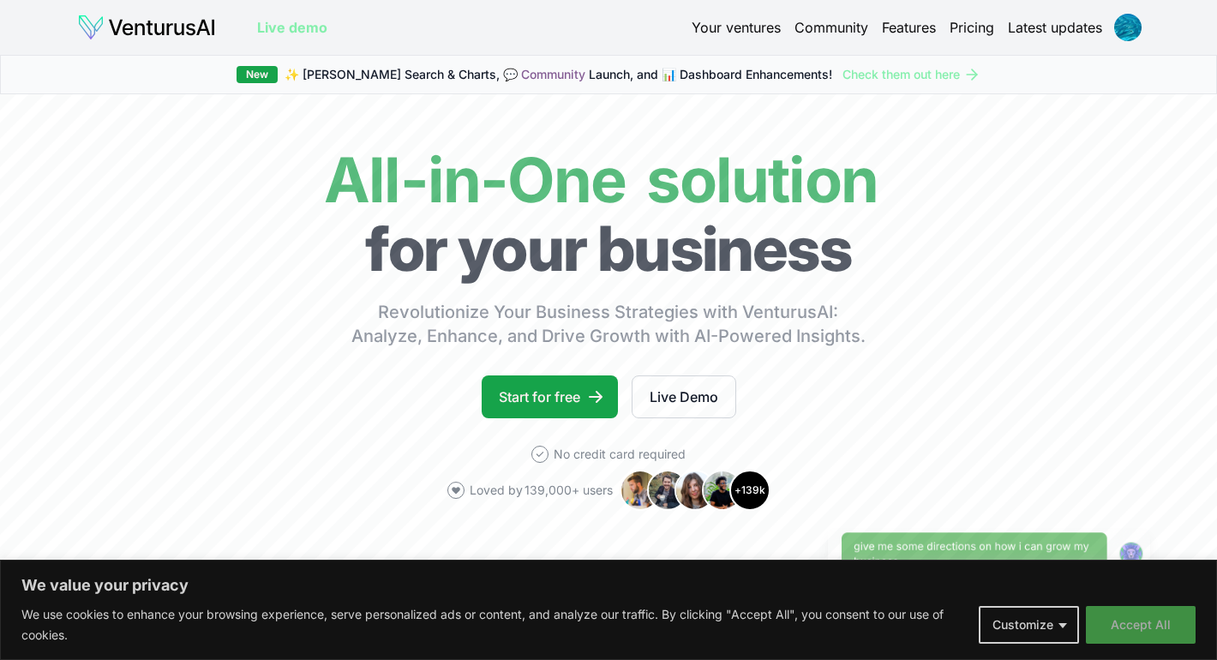
click at [1125, 620] on button "Accept All" at bounding box center [1141, 625] width 110 height 38
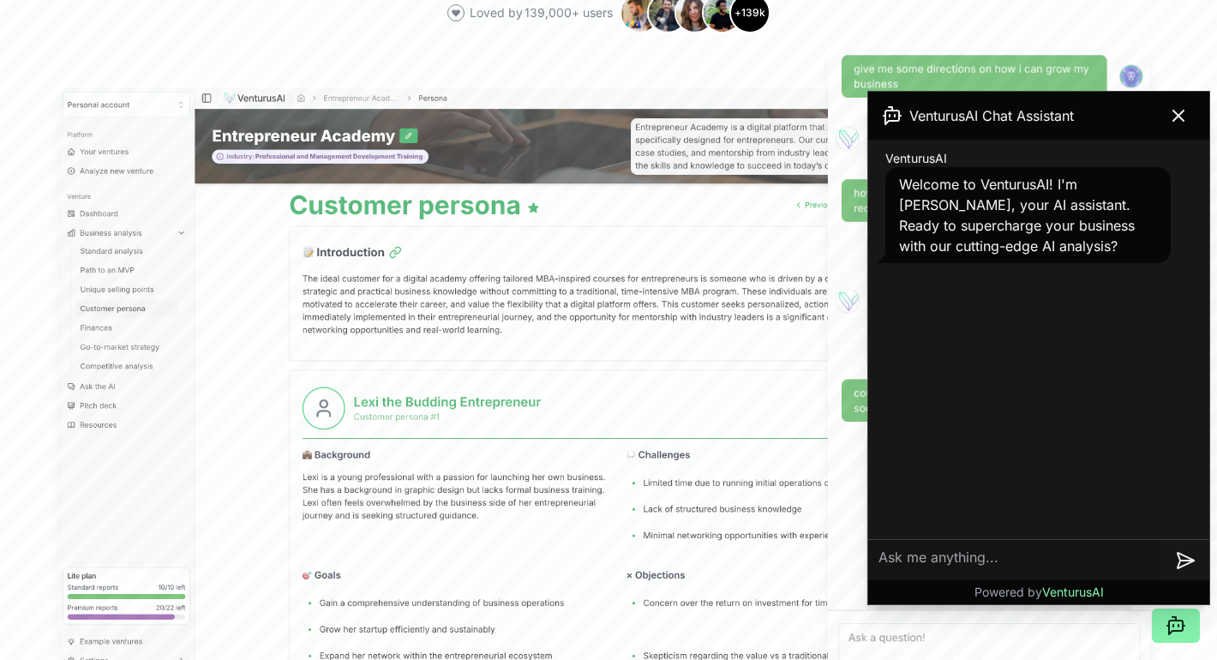
scroll to position [502, 0]
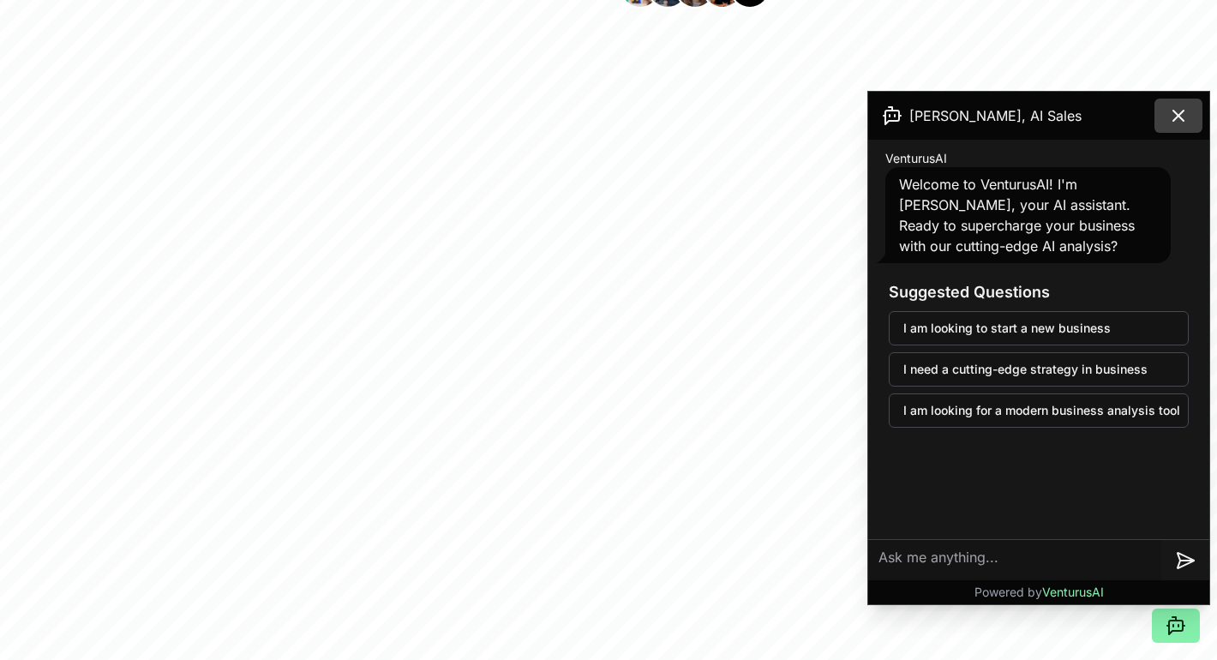
click at [1169, 111] on icon at bounding box center [1178, 115] width 21 height 21
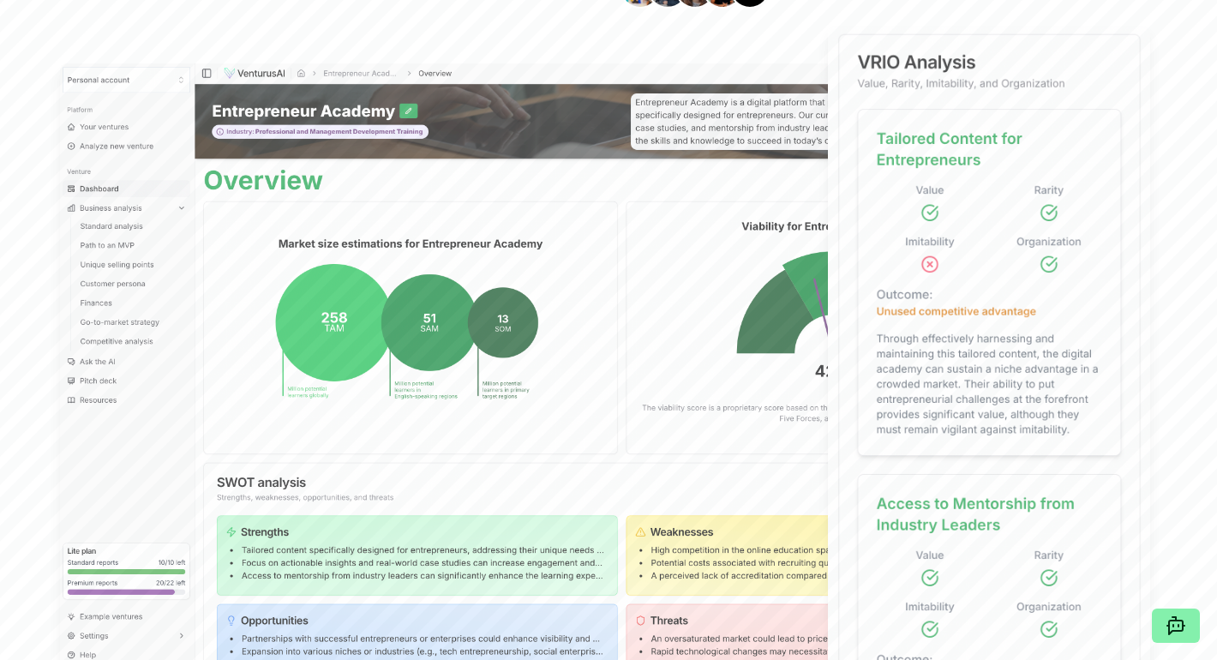
scroll to position [0, 0]
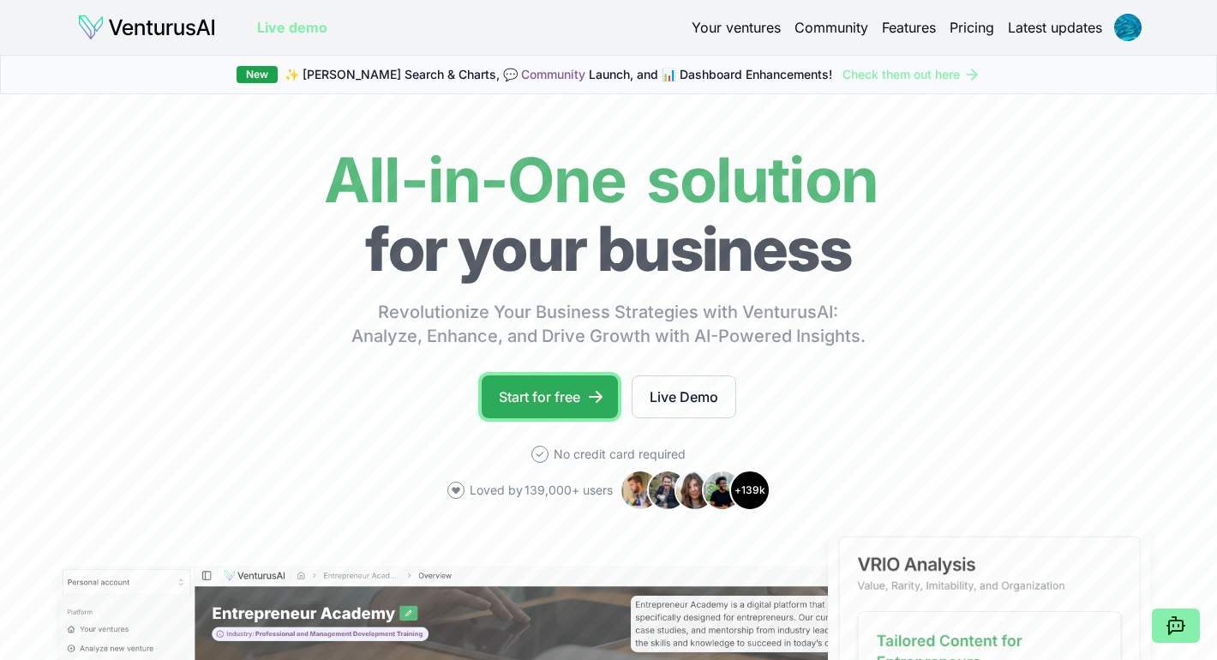
click at [593, 406] on link "Start for free" at bounding box center [550, 396] width 136 height 43
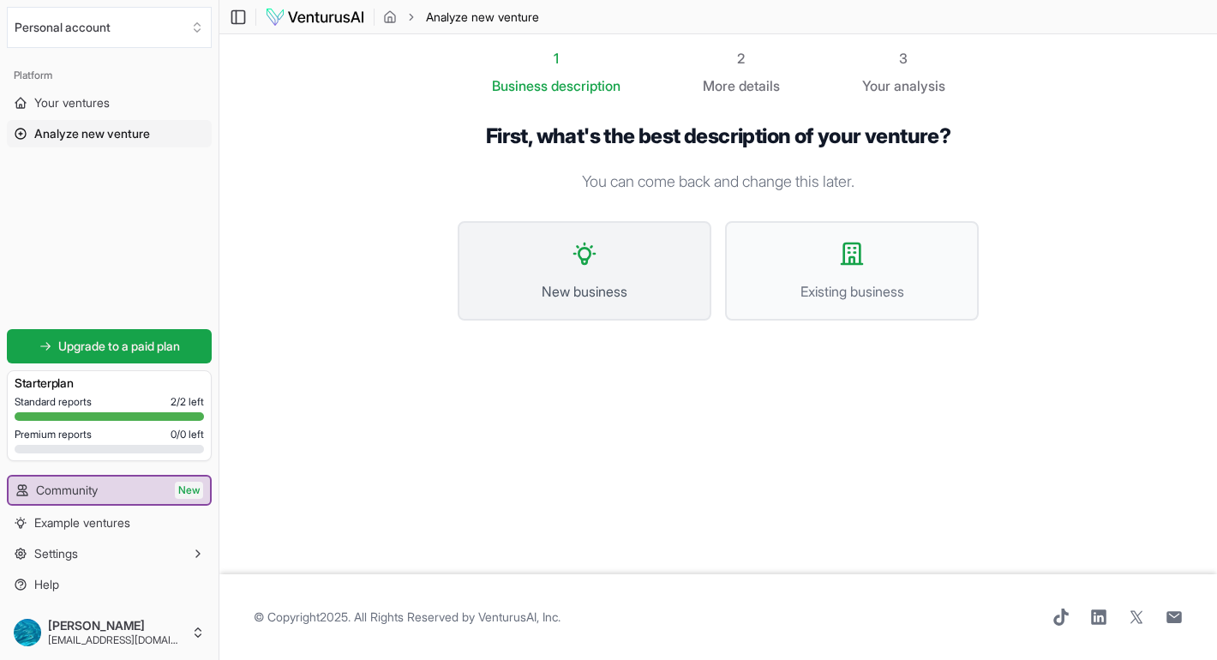
click at [616, 285] on span "New business" at bounding box center [585, 291] width 216 height 21
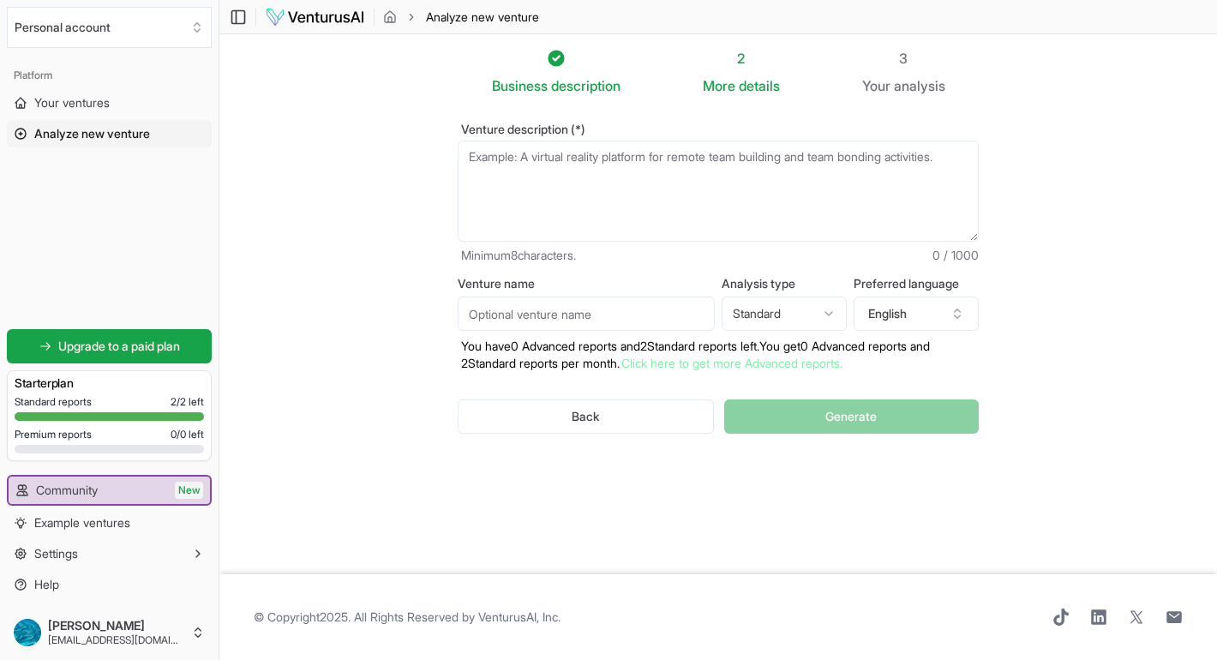
click at [645, 196] on textarea "Venture description (*)" at bounding box center [718, 191] width 521 height 101
click at [601, 195] on textarea "Venture description (*)" at bounding box center [718, 191] width 521 height 101
paste textarea "I’m building an electrifying racing league that runs for six months, packed wit…"
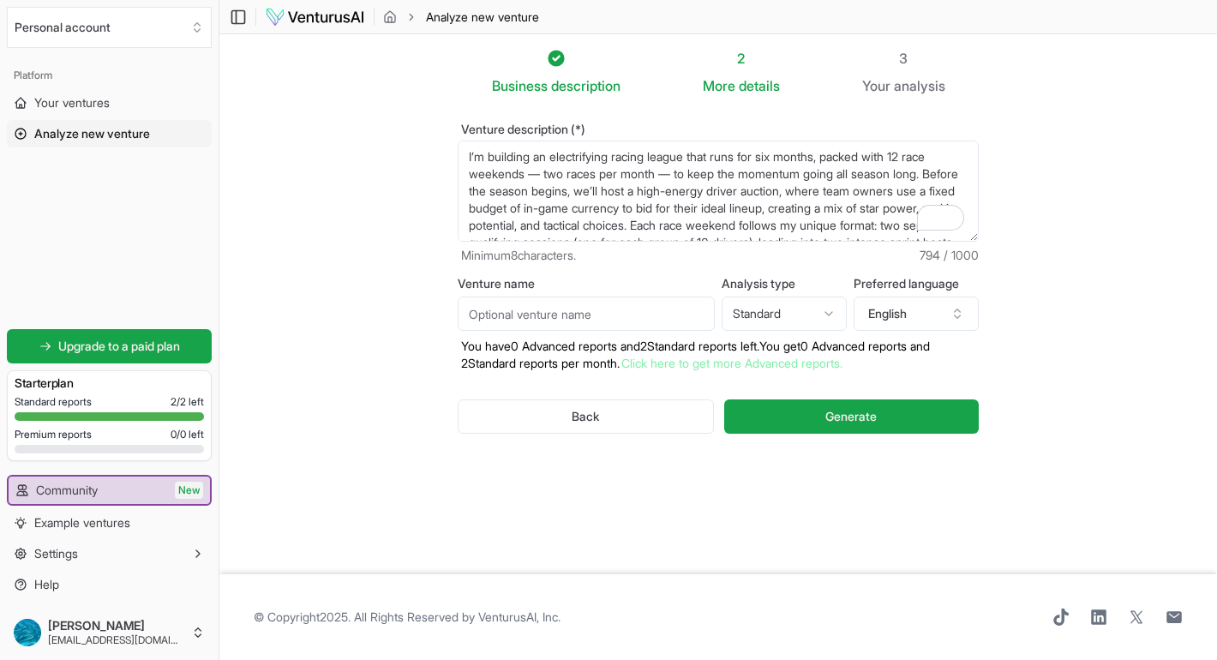
scroll to position [94, 0]
type textarea "I’m building an electrifying racing league that runs for six months, packed wit…"
click at [547, 326] on input "Venture name" at bounding box center [586, 314] width 257 height 34
click at [771, 309] on html "We value your privacy We use cookies to enhance your browsing experience, serve…" at bounding box center [608, 330] width 1217 height 660
click at [907, 312] on button "English" at bounding box center [916, 314] width 125 height 34
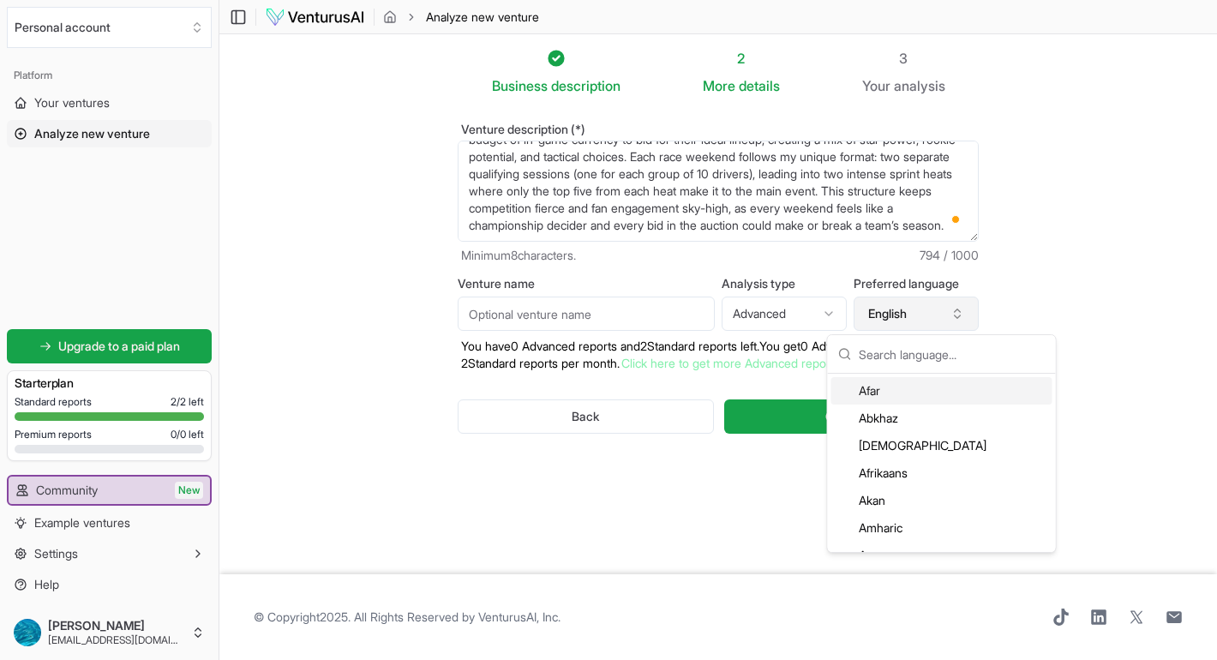
click at [907, 312] on button "English" at bounding box center [916, 314] width 125 height 34
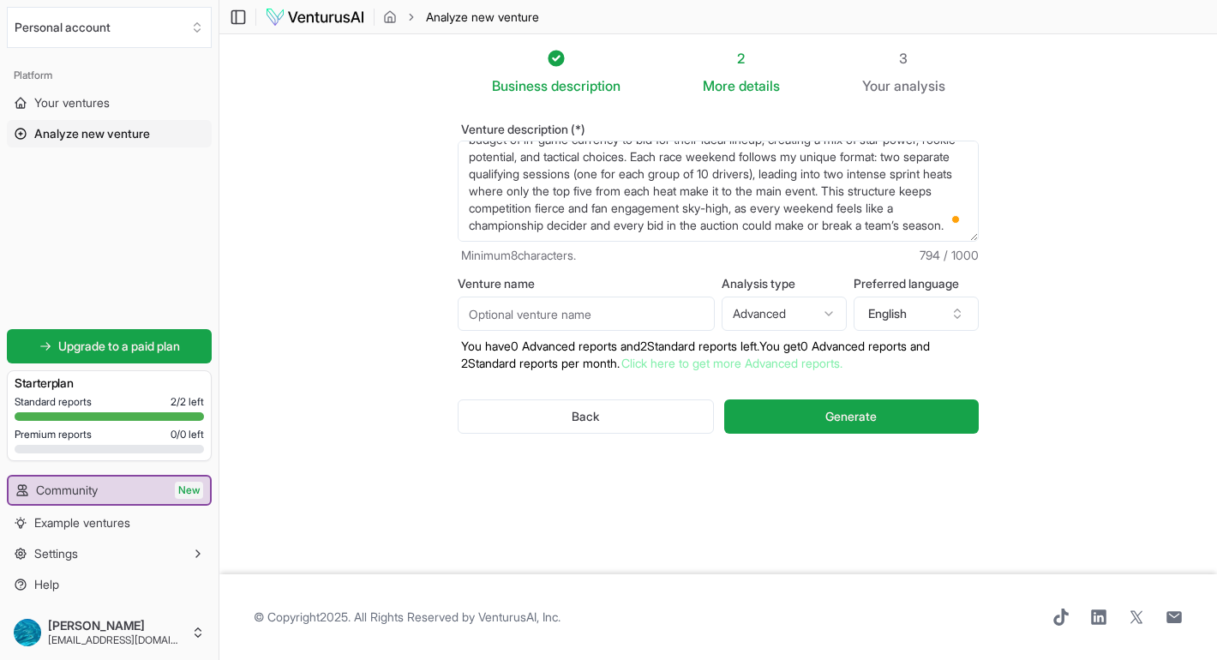
click at [770, 320] on html "We value your privacy We use cookies to enhance your browsing experience, serve…" at bounding box center [608, 330] width 1217 height 660
select select "standard"
click at [610, 309] on input "Venture name" at bounding box center [586, 314] width 257 height 34
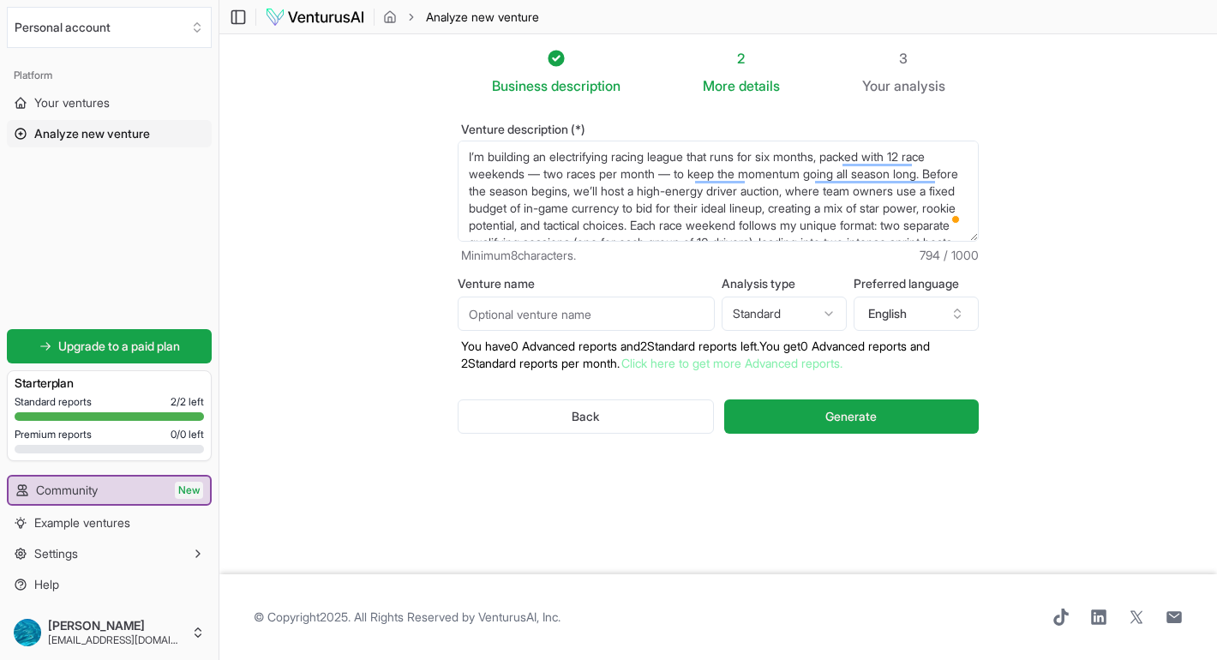
click at [620, 154] on textarea "I’m building an electrifying racing league that runs for six months, packed wit…" at bounding box center [718, 191] width 521 height 101
click at [616, 155] on textarea "I’m building an electrifying racing league that runs for six months, packed wit…" at bounding box center [718, 191] width 521 height 101
type textarea "I’m building an electrifying go-karting racing league that runs for six months,…"
click at [565, 324] on input "Venture name" at bounding box center [586, 314] width 257 height 34
type input "K"
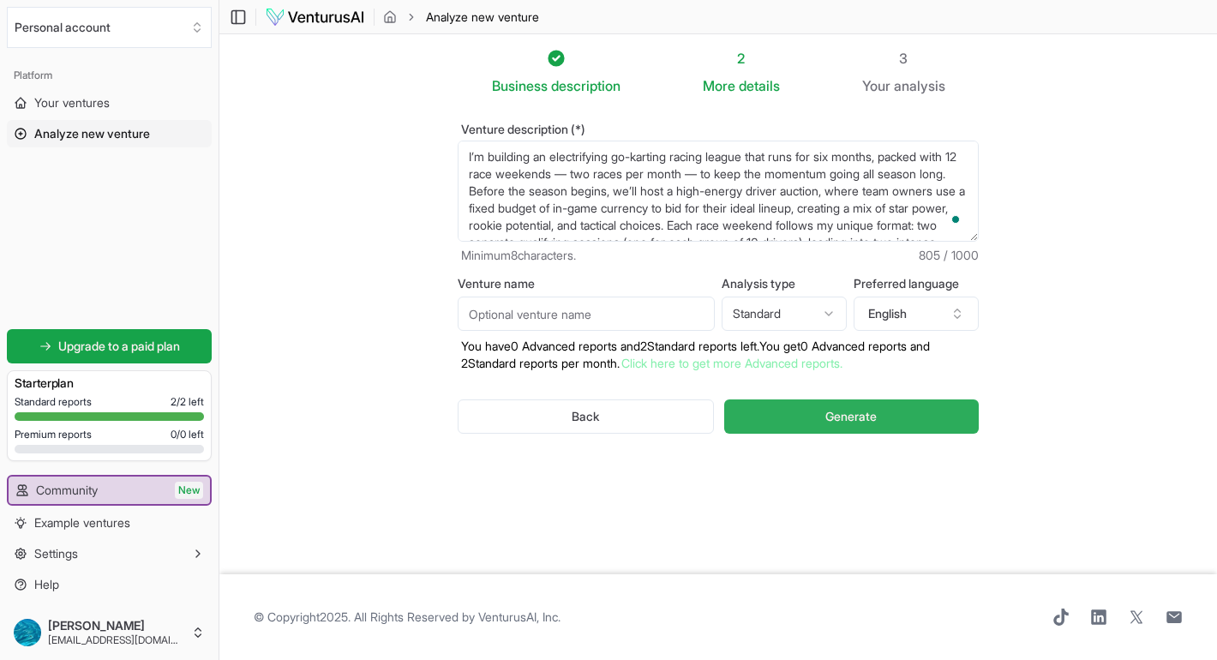
click at [790, 406] on button "Generate" at bounding box center [851, 416] width 255 height 34
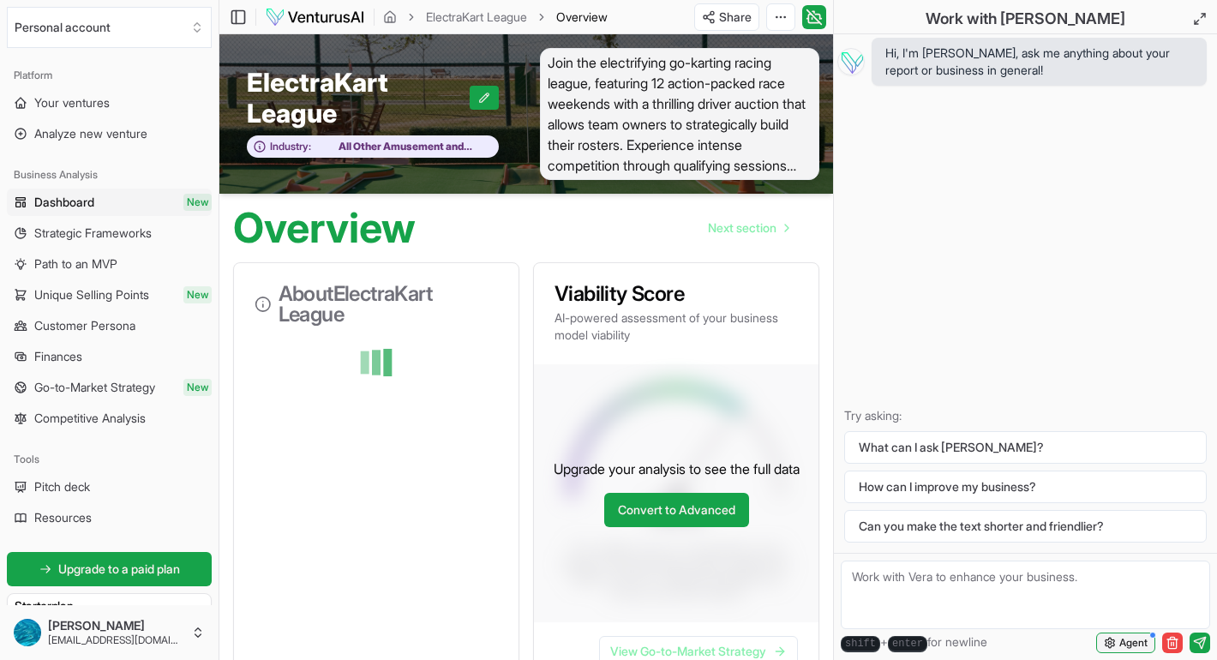
click at [1120, 648] on span "Agent" at bounding box center [1134, 643] width 28 height 14
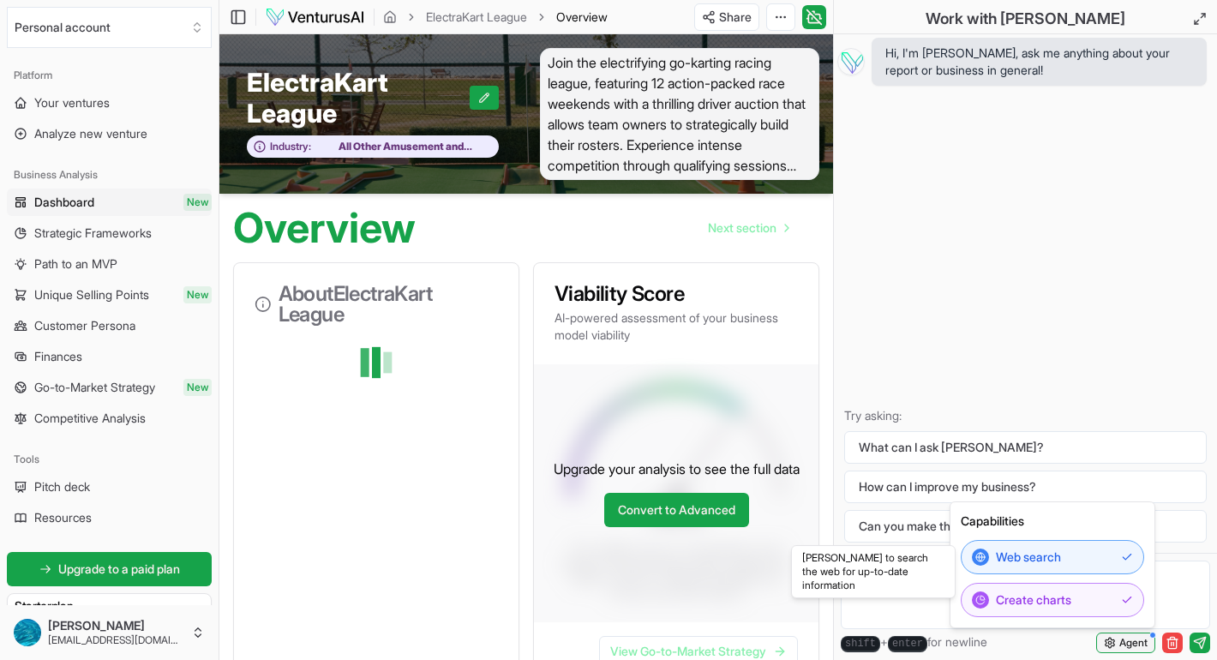
click at [1120, 648] on span "Agent" at bounding box center [1134, 643] width 28 height 14
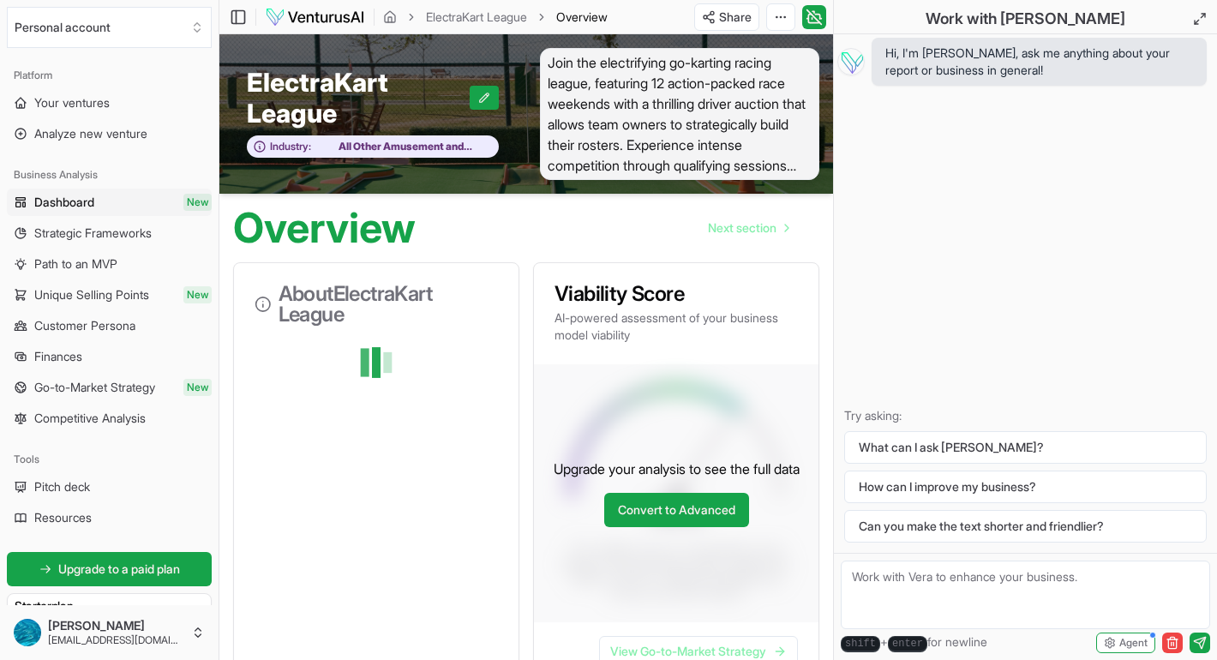
scroll to position [223, 0]
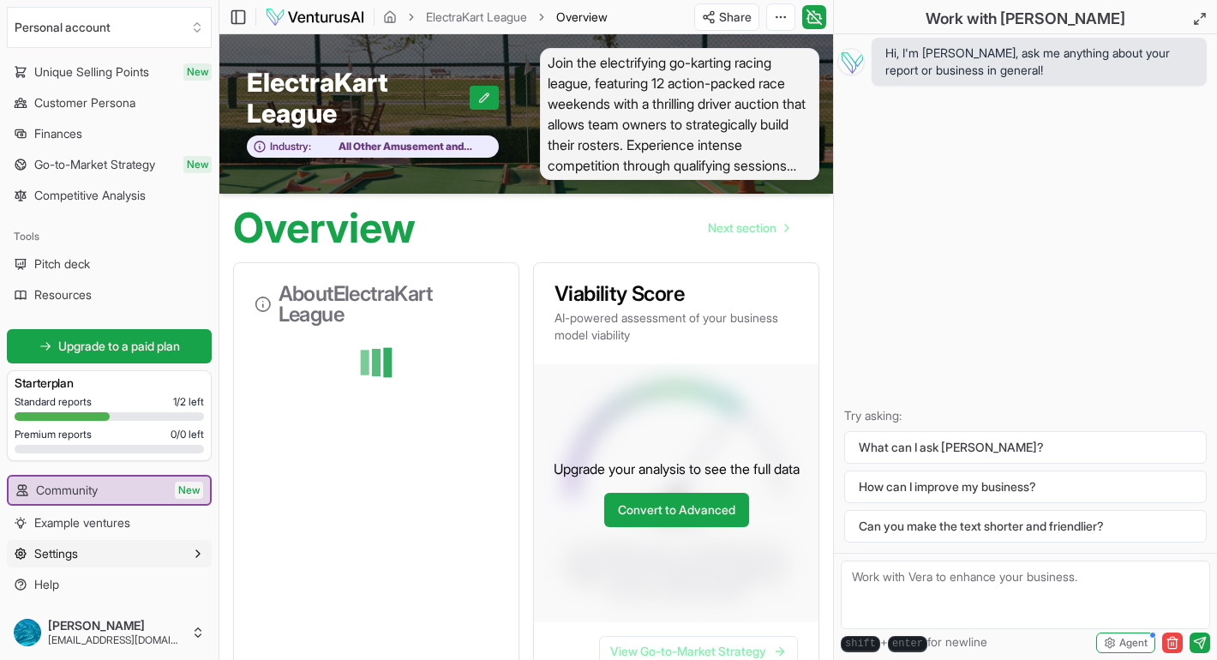
click at [107, 554] on button "Settings" at bounding box center [109, 553] width 205 height 27
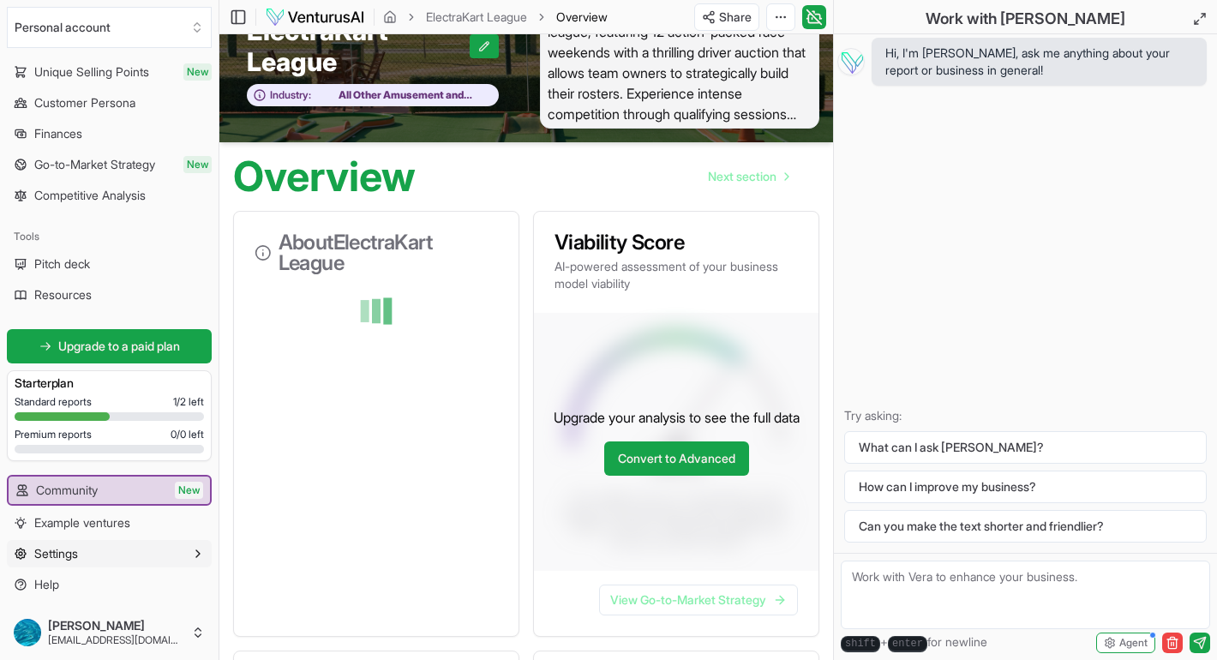
scroll to position [83, 0]
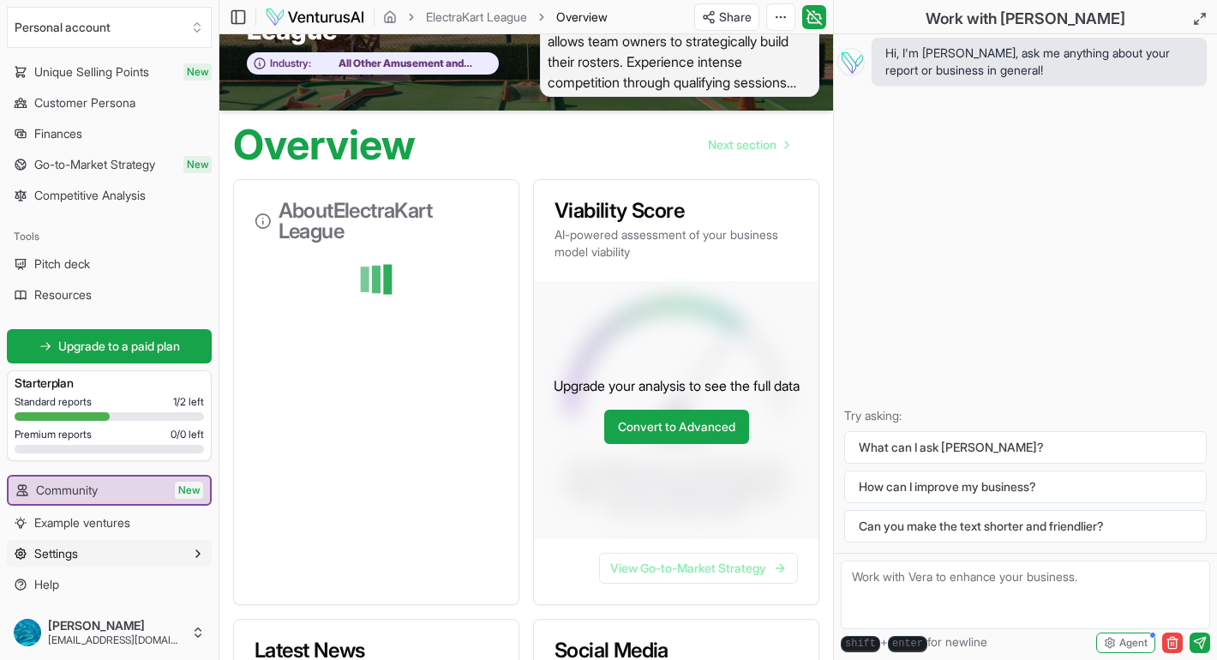
click at [107, 554] on button "Settings" at bounding box center [109, 553] width 205 height 27
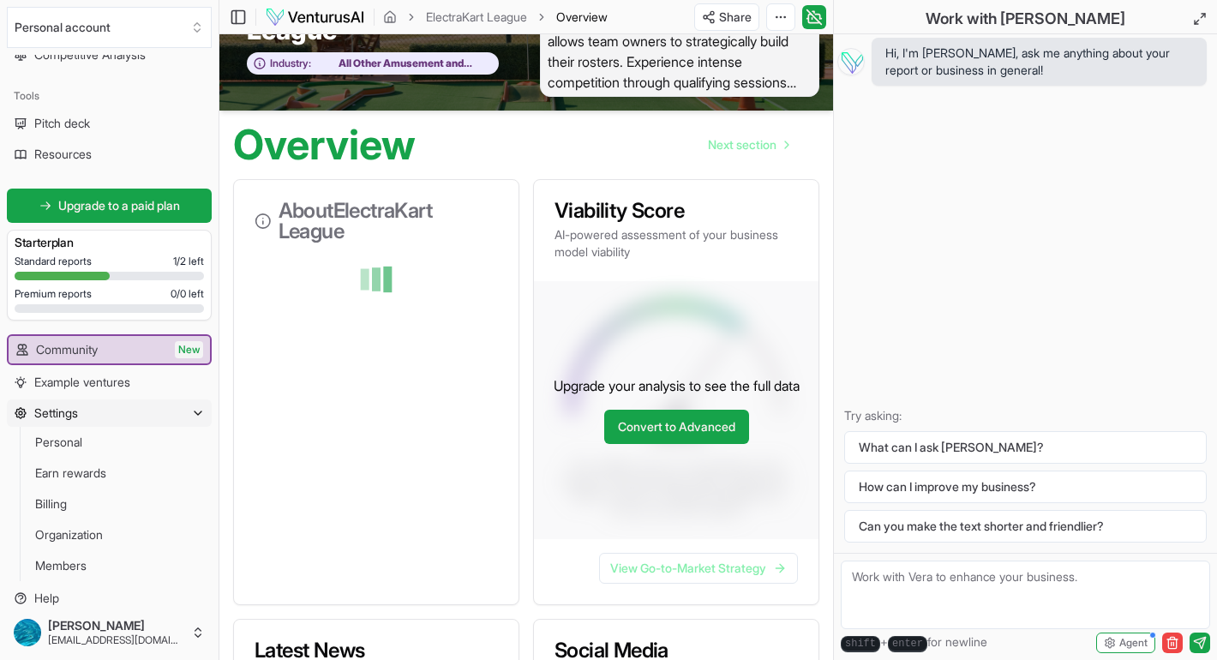
scroll to position [377, 0]
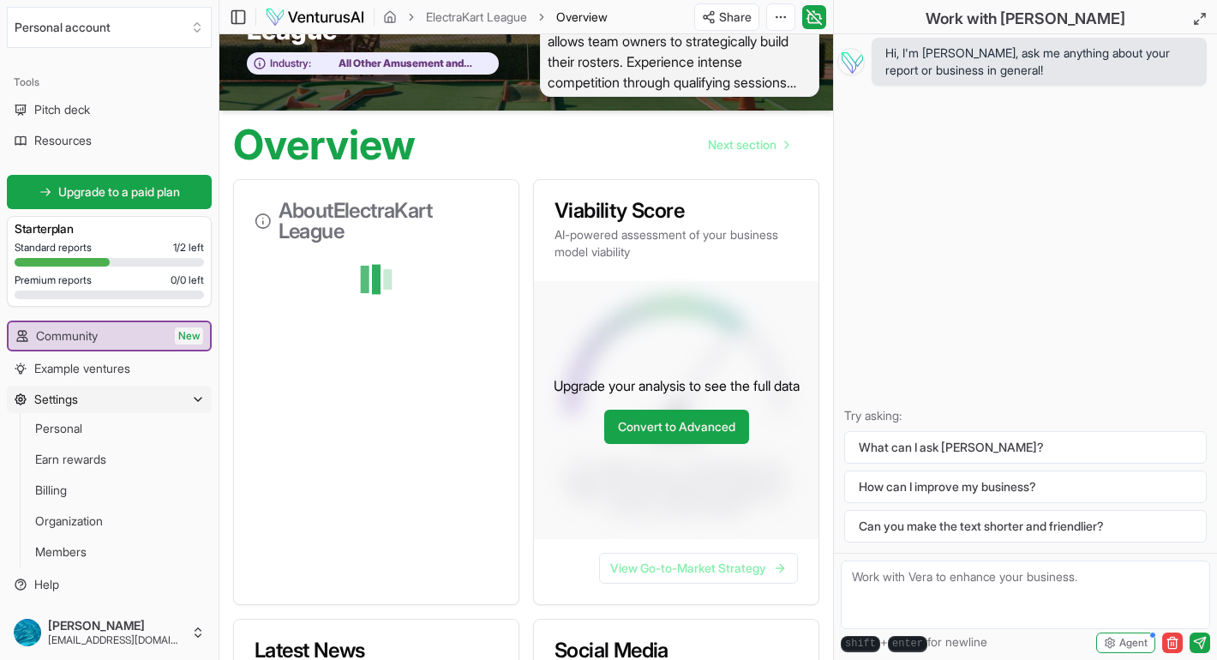
click at [129, 399] on button "Settings" at bounding box center [109, 399] width 205 height 27
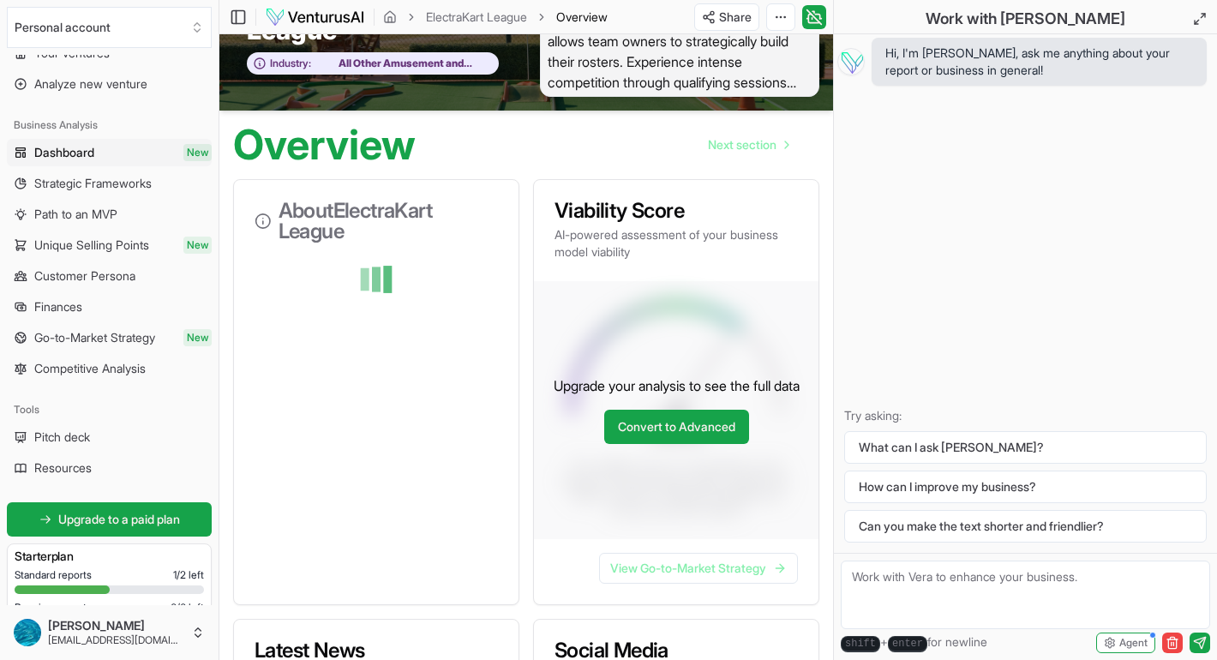
scroll to position [0, 0]
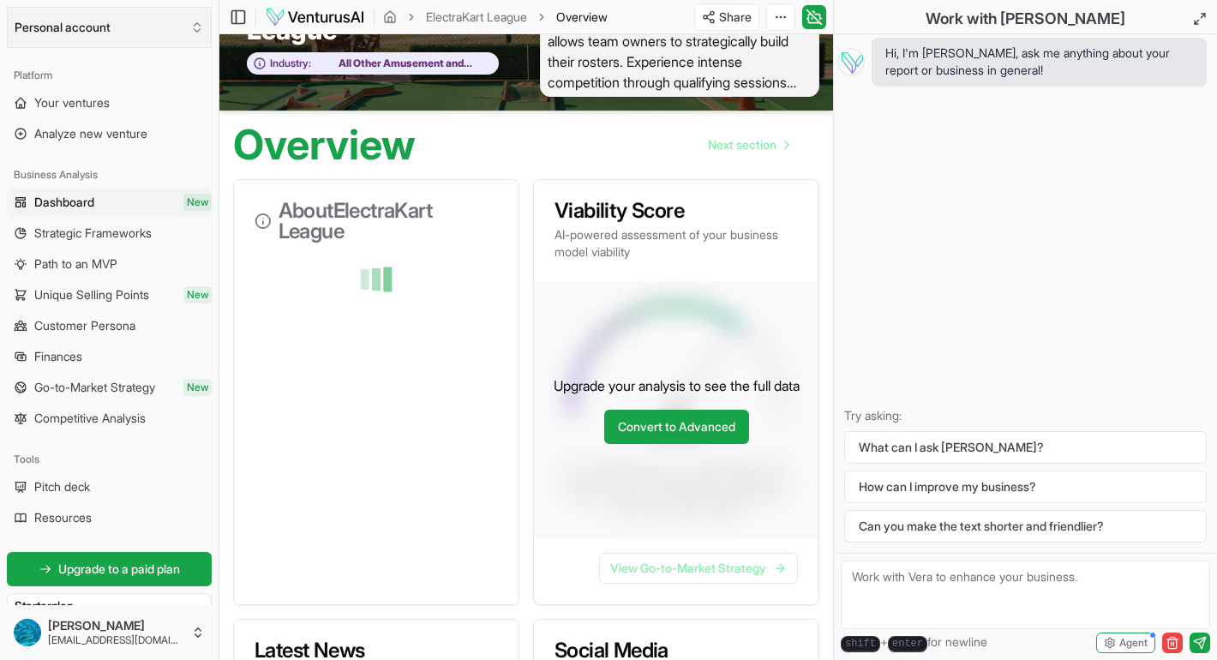
click at [179, 34] on button "Personal account" at bounding box center [109, 27] width 205 height 41
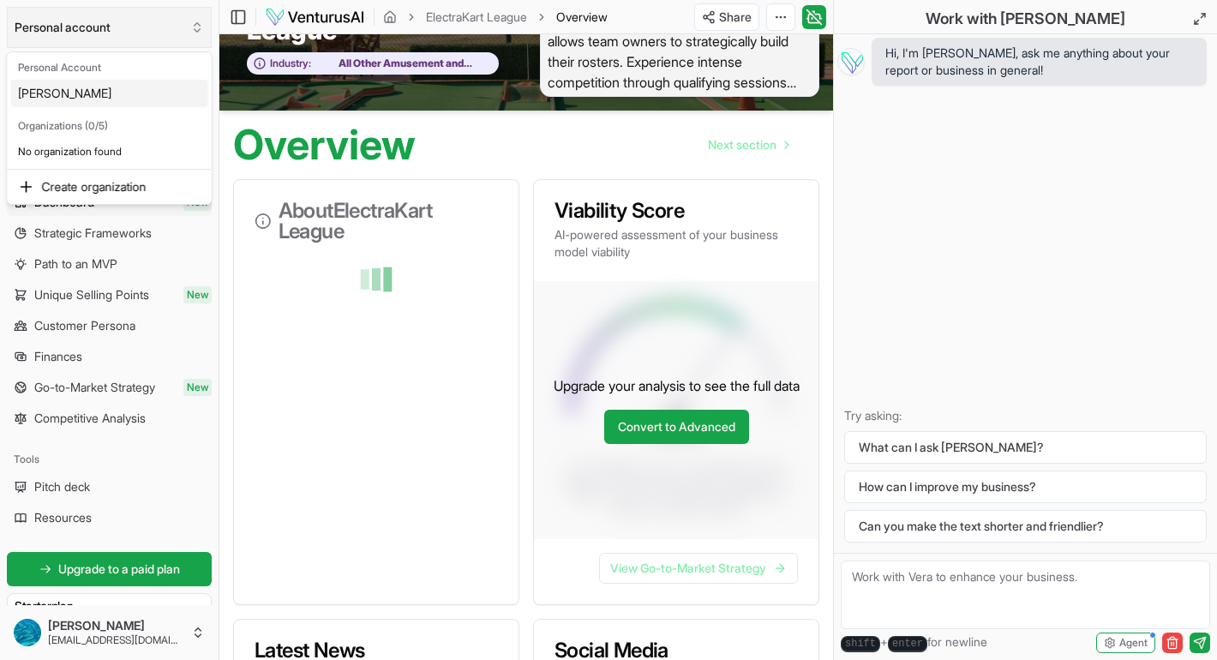
click at [179, 34] on html "We value your privacy We use cookies to enhance your browsing experience, serve…" at bounding box center [608, 247] width 1217 height 660
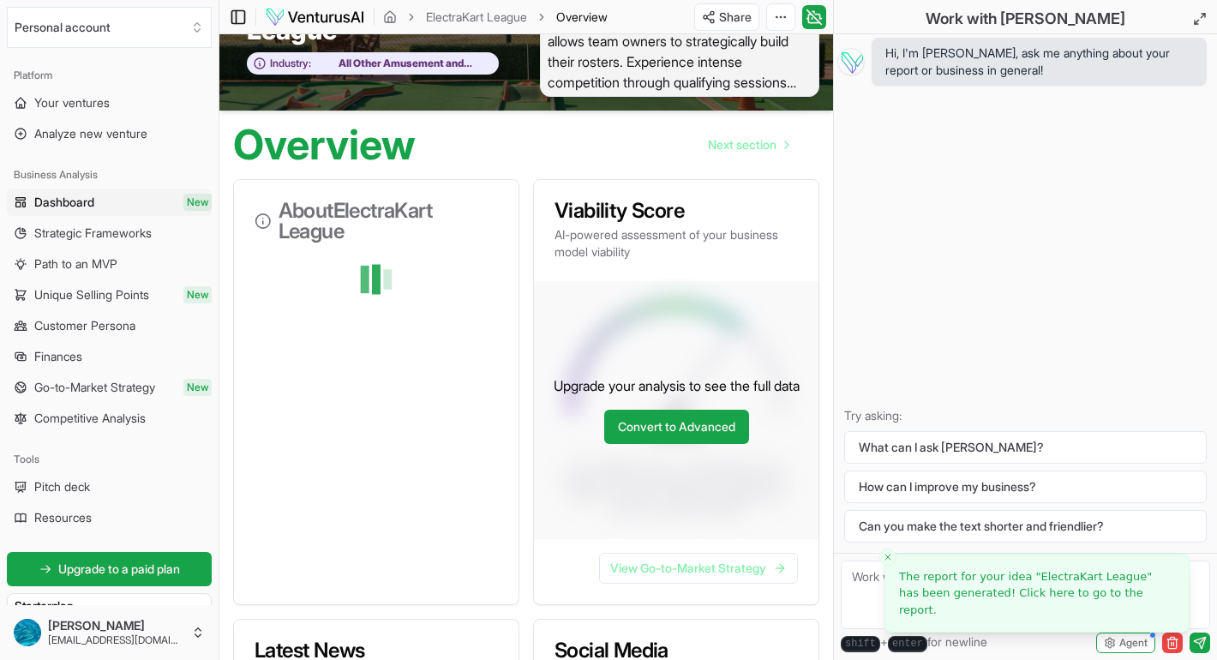
click at [230, 19] on icon at bounding box center [238, 17] width 17 height 21
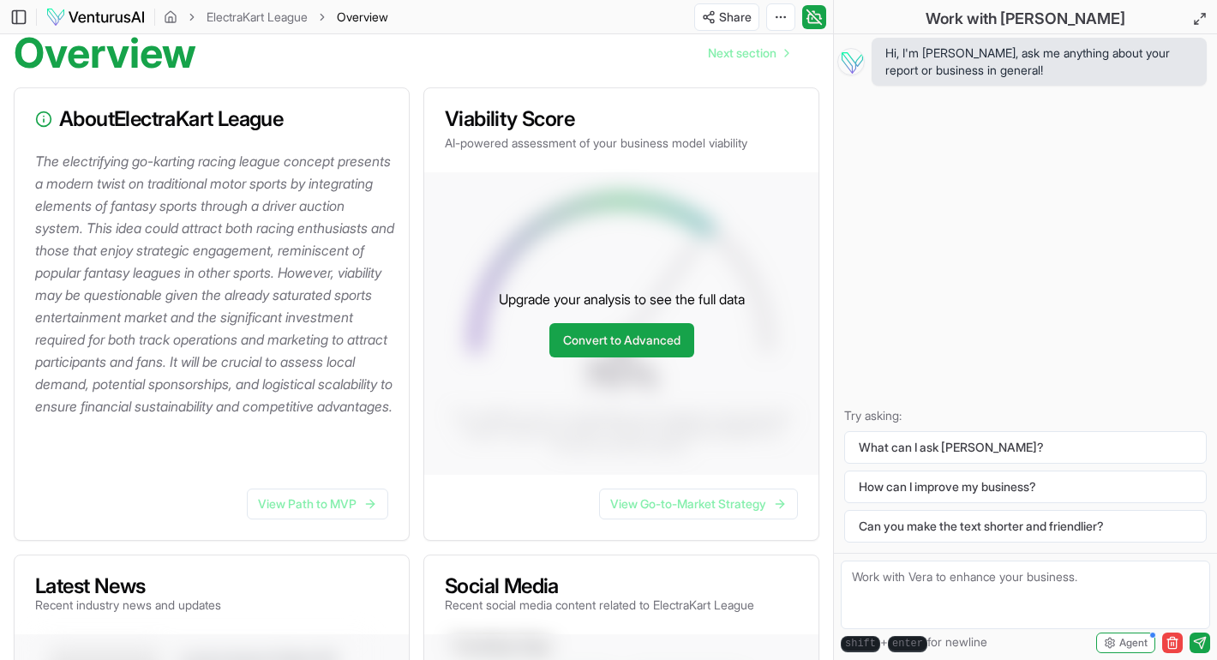
scroll to position [183, 0]
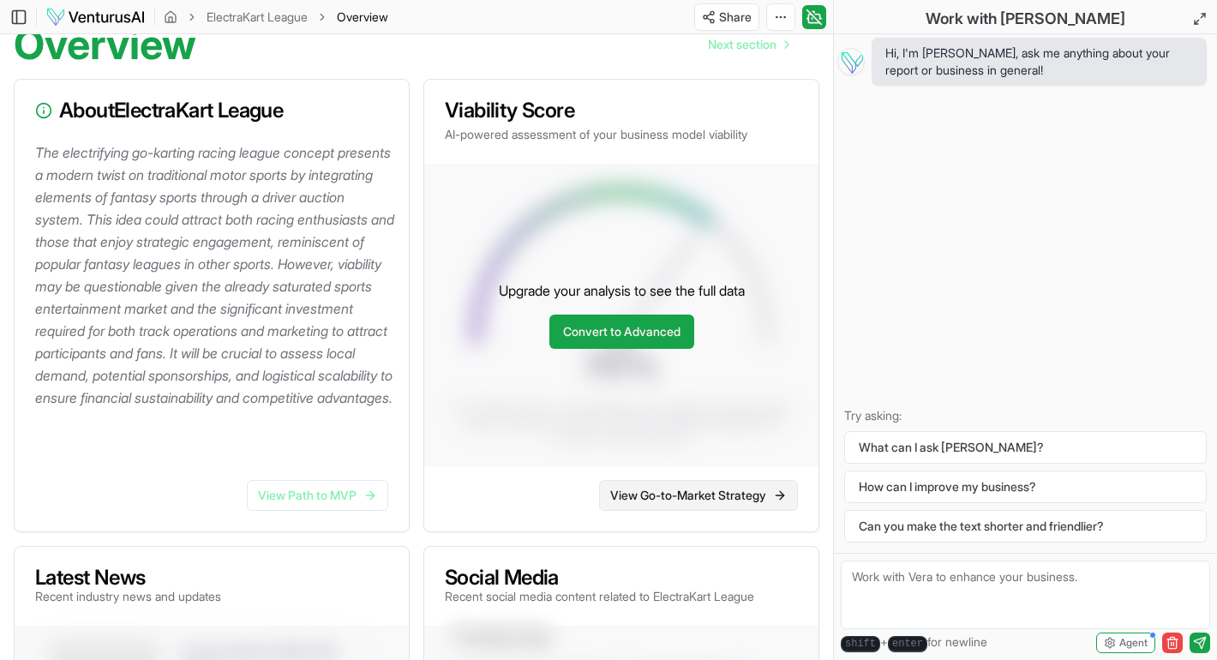
click at [695, 502] on link "View Go-to-Market Strategy" at bounding box center [698, 495] width 199 height 31
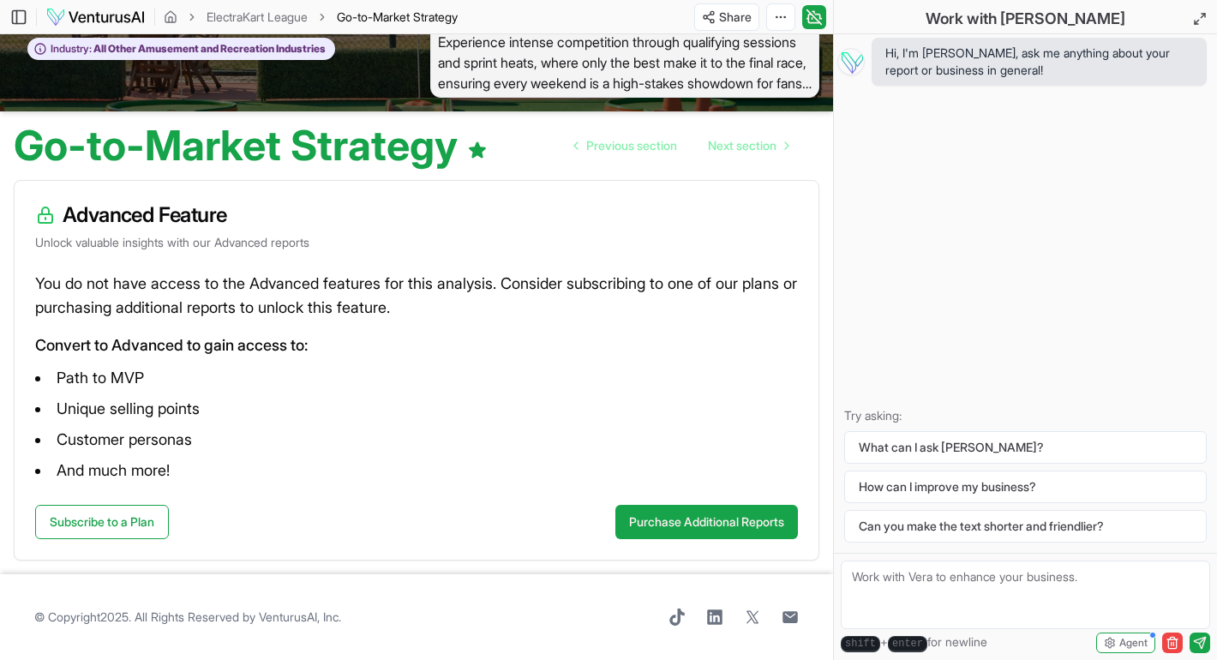
scroll to position [75, 0]
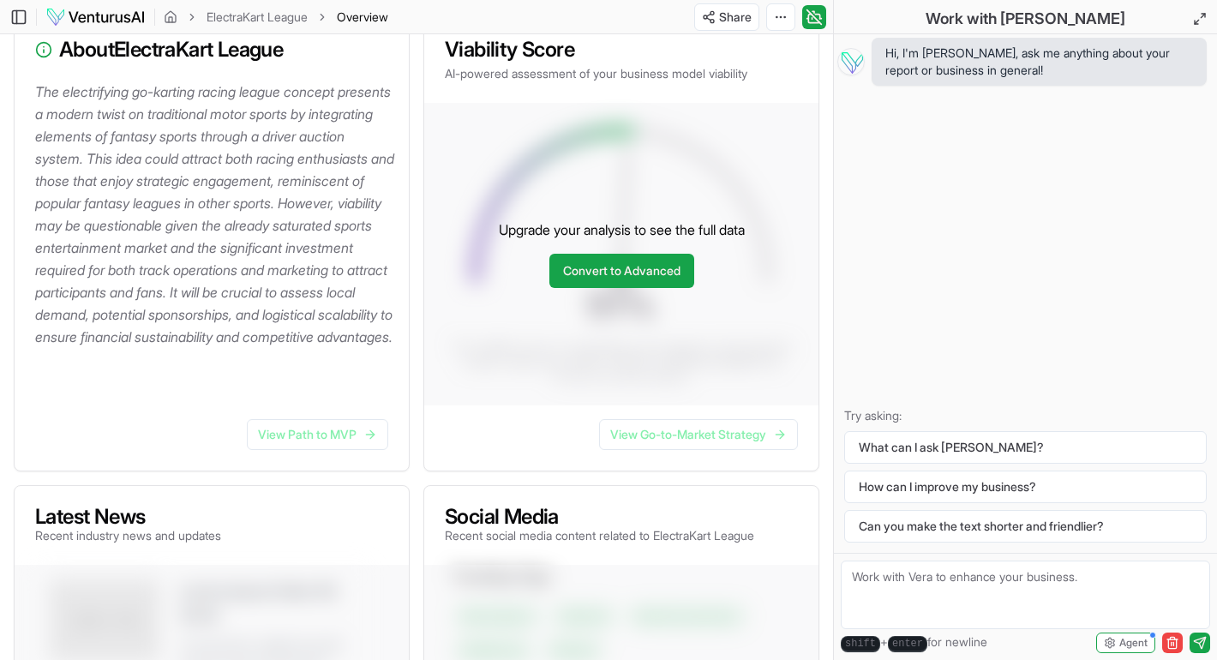
scroll to position [249, 0]
